Goal: Information Seeking & Learning: Learn about a topic

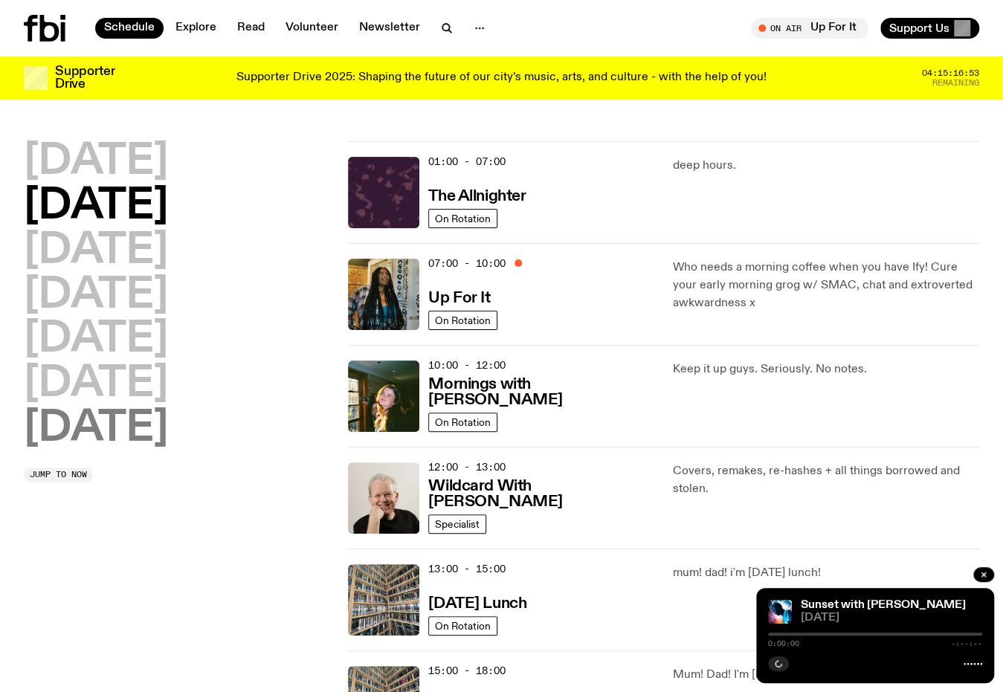
click at [62, 432] on h2 "[DATE]" at bounding box center [96, 429] width 144 height 42
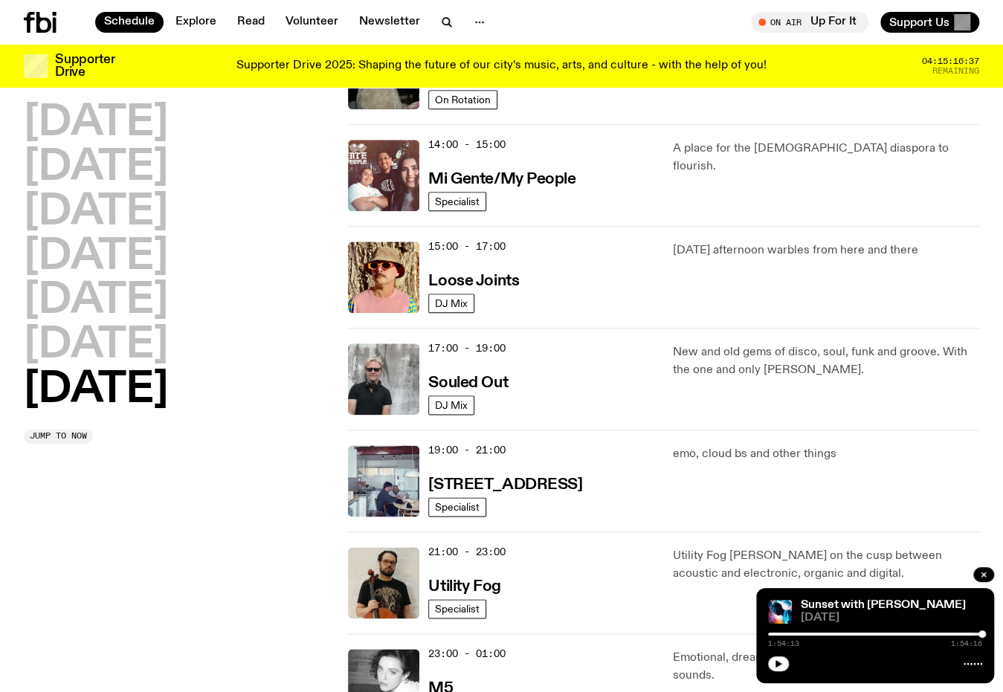
scroll to position [711, 0]
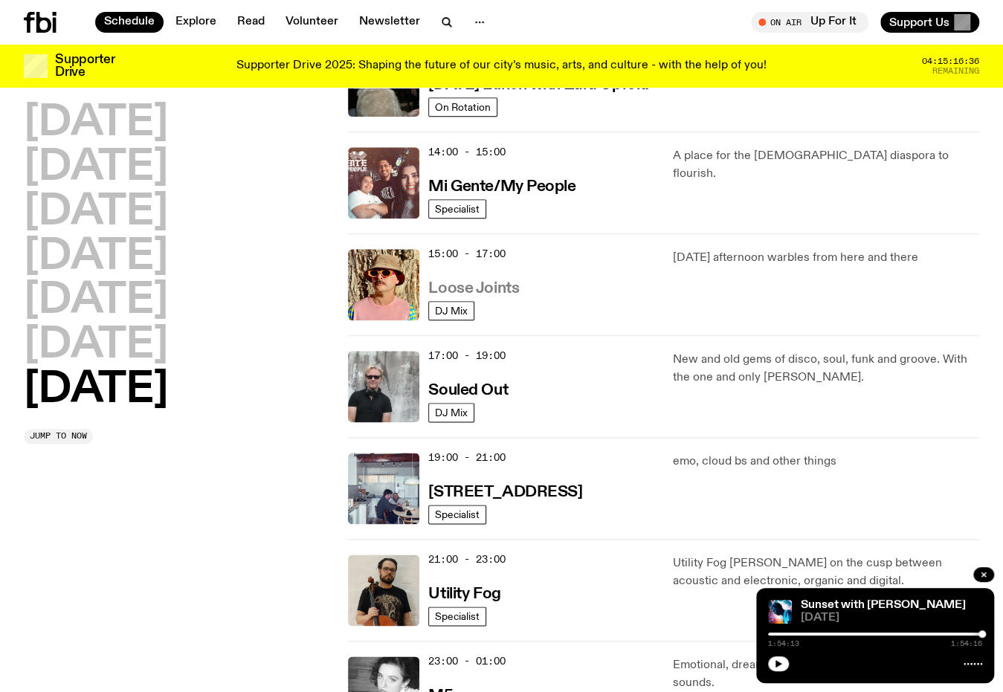
click at [458, 285] on h3 "Loose Joints" at bounding box center [473, 289] width 91 height 16
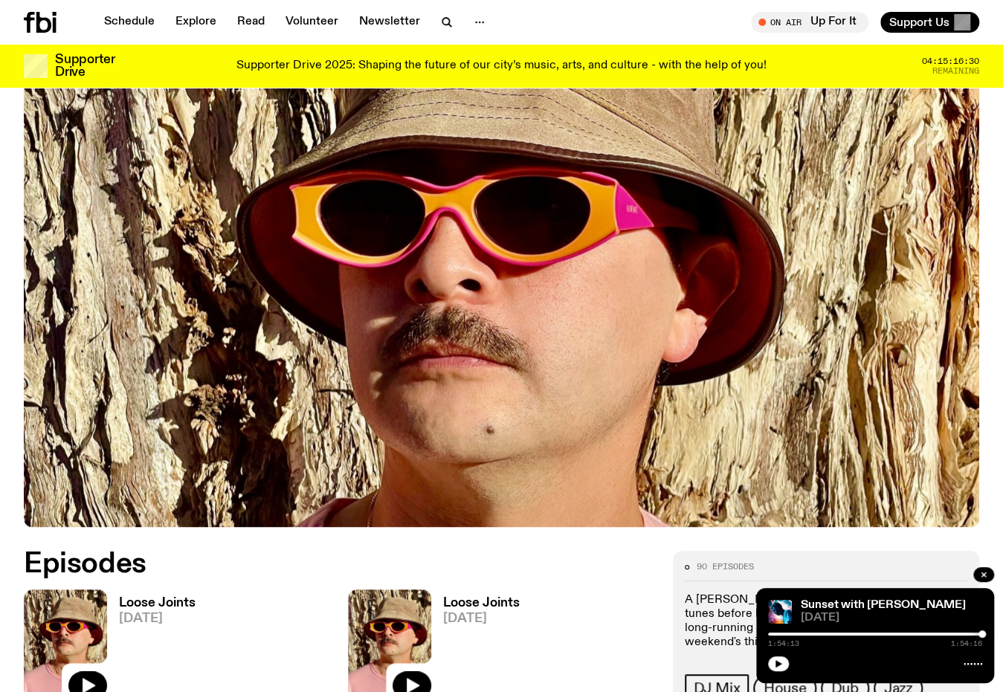
scroll to position [436, 0]
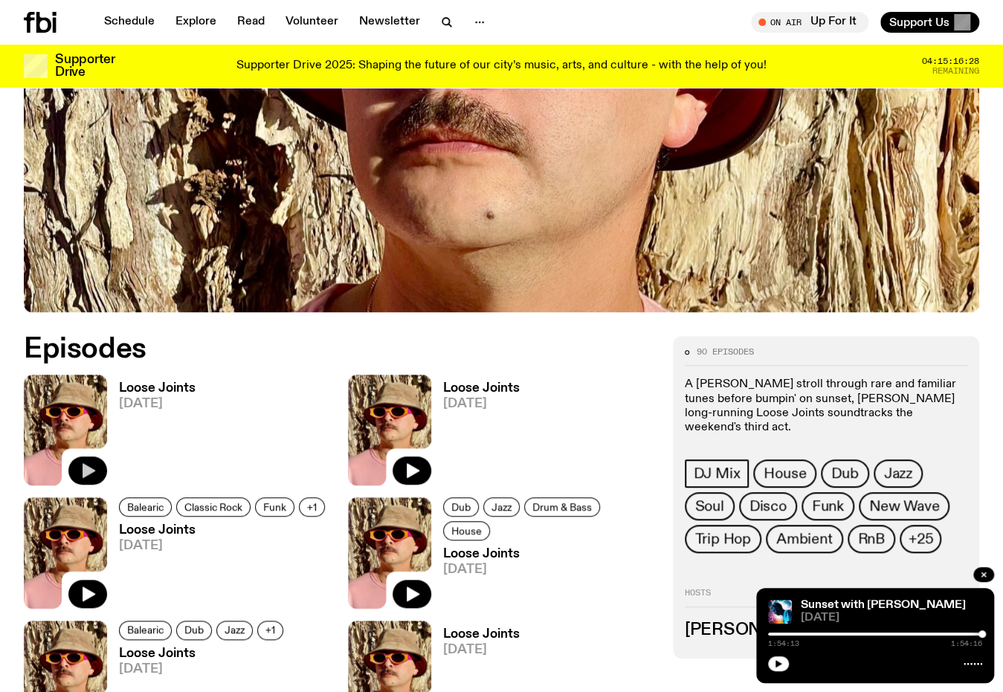
click at [78, 465] on button "button" at bounding box center [87, 470] width 39 height 28
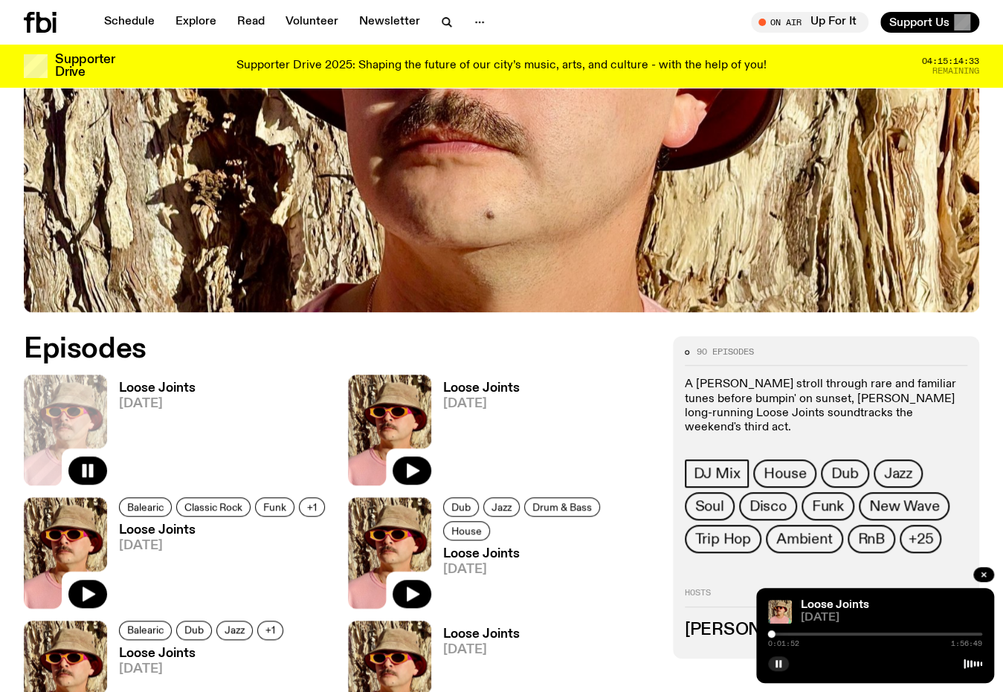
click at [607, 342] on h2 "Episodes" at bounding box center [339, 349] width 631 height 27
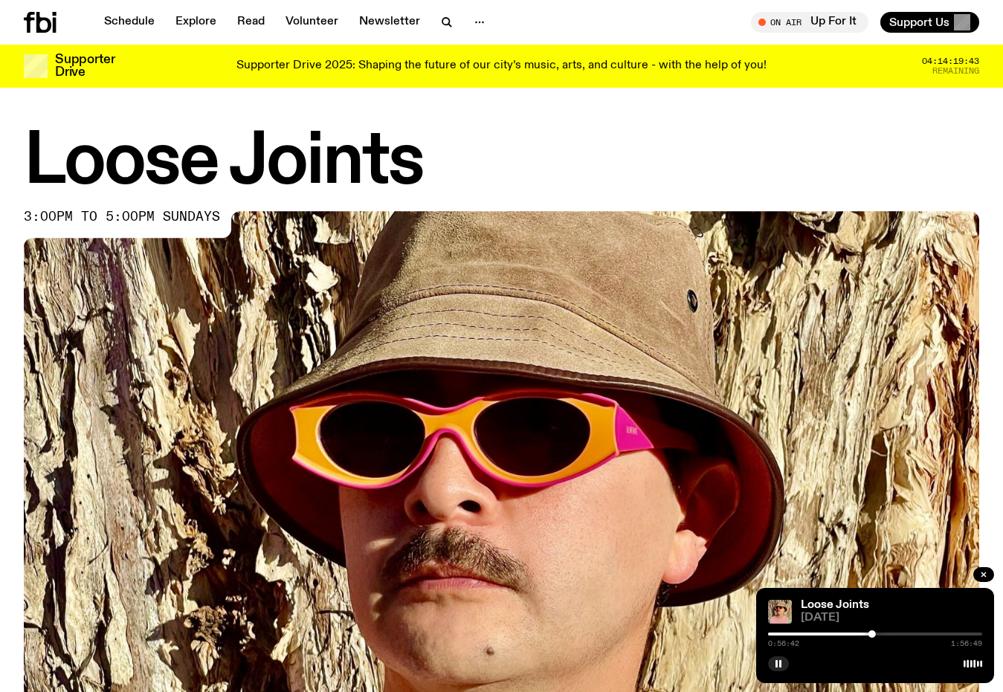
scroll to position [436, 0]
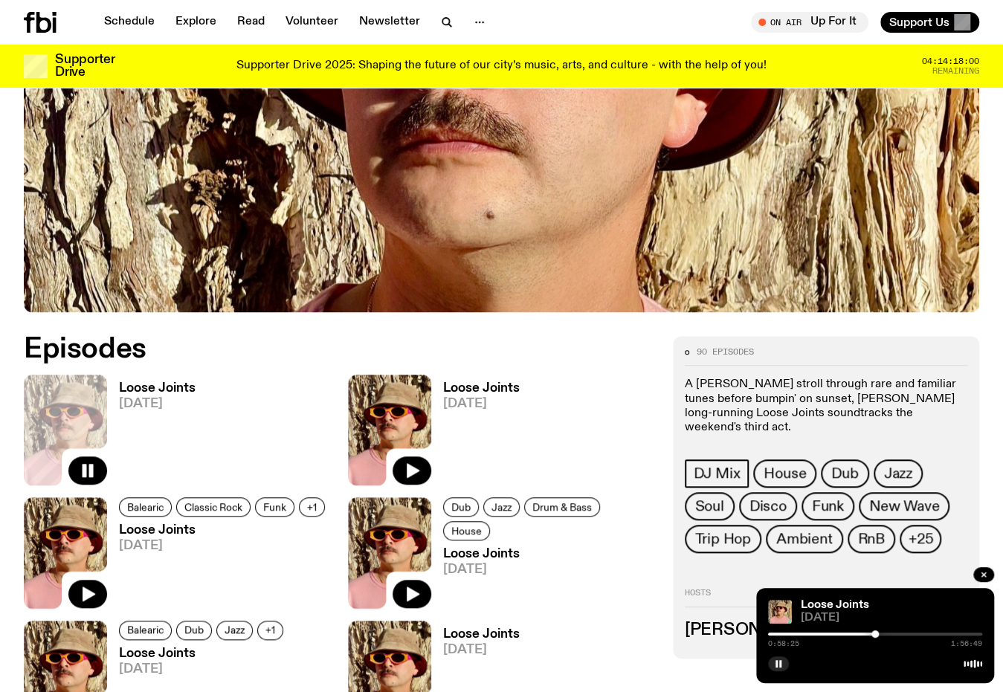
click at [158, 380] on div "Loose Joints [DATE]" at bounding box center [151, 430] width 88 height 111
click at [160, 394] on h3 "Loose Joints" at bounding box center [157, 388] width 77 height 13
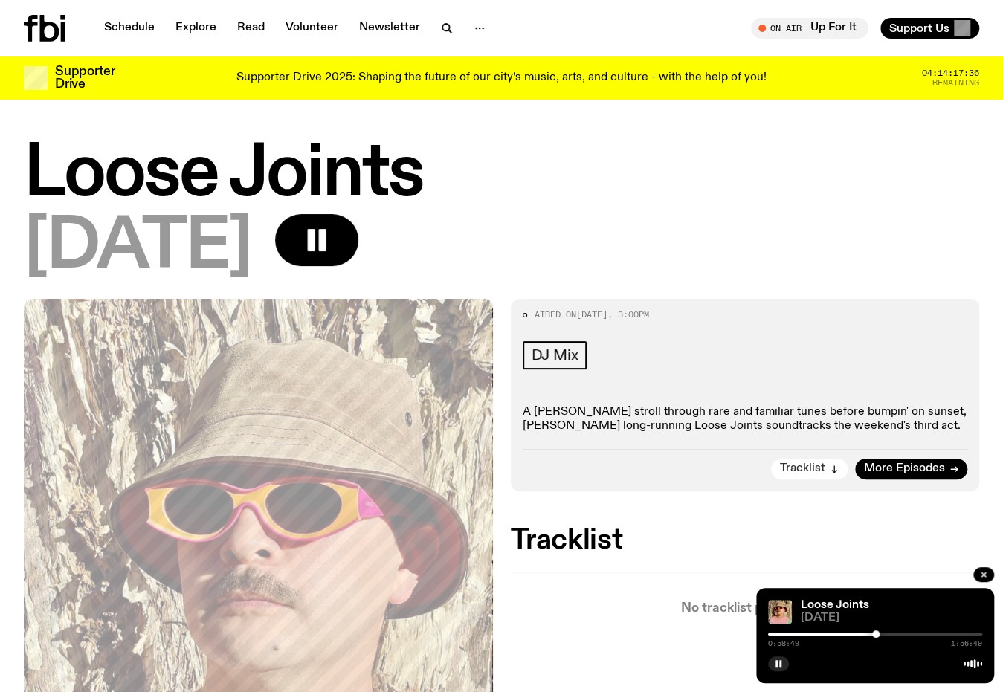
click at [807, 467] on span "Tracklist" at bounding box center [802, 468] width 45 height 11
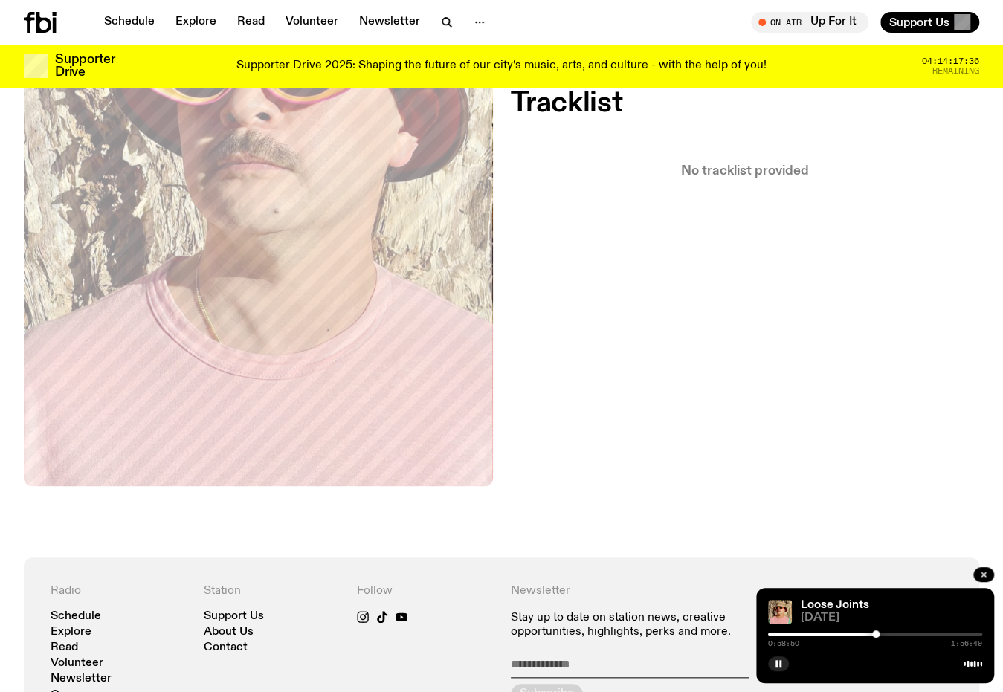
scroll to position [427, 0]
click at [872, 636] on div at bounding box center [871, 633] width 7 height 7
click at [871, 636] on div at bounding box center [871, 633] width 7 height 7
click at [869, 636] on div at bounding box center [870, 633] width 7 height 7
click at [864, 636] on div at bounding box center [762, 634] width 214 height 3
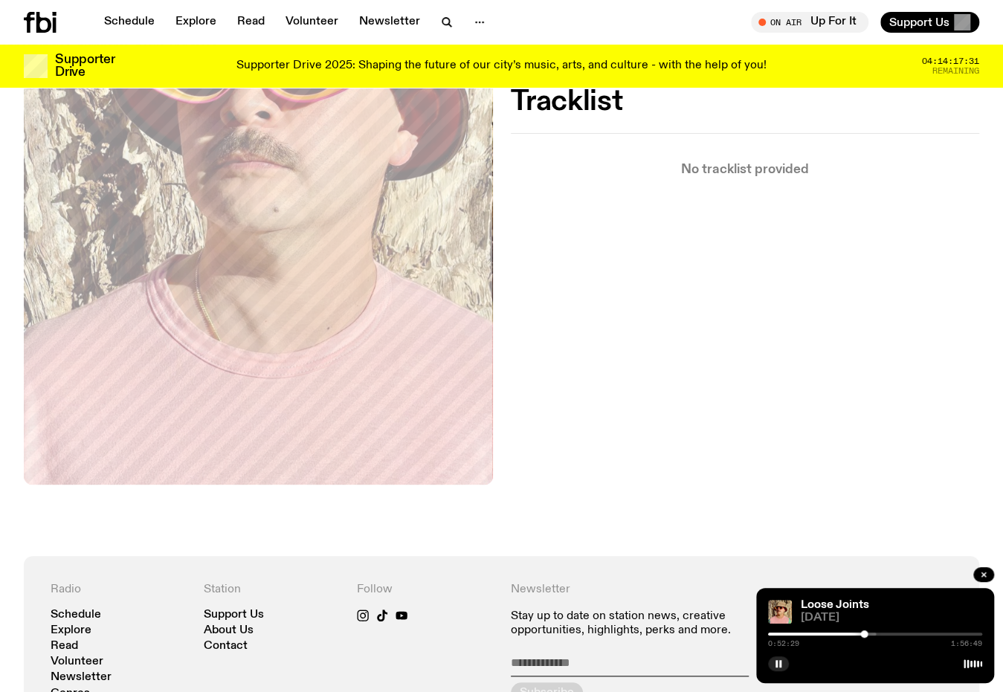
click at [859, 636] on div at bounding box center [757, 634] width 214 height 3
click at [873, 633] on div at bounding box center [769, 634] width 214 height 3
